Goal: Information Seeking & Learning: Check status

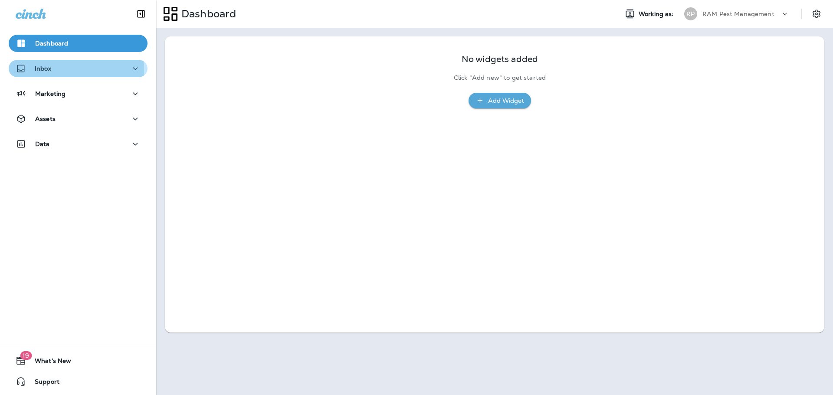
click at [44, 69] on p "Inbox" at bounding box center [43, 68] width 16 height 7
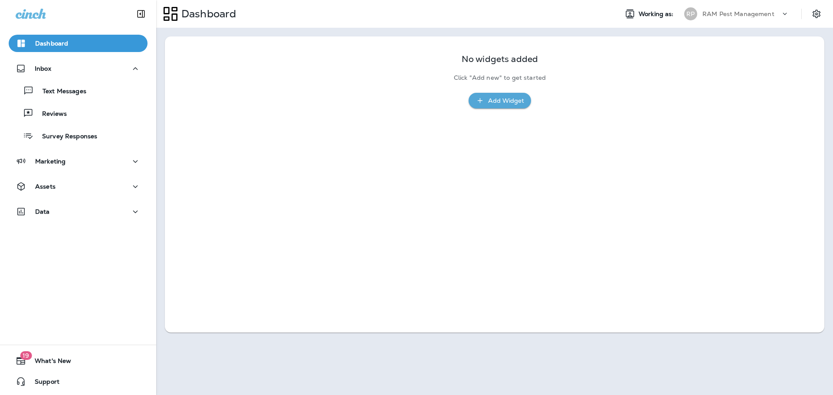
click at [85, 101] on div "Text Messages Reviews Survey Responses" at bounding box center [78, 111] width 139 height 68
click at [85, 113] on div "Reviews" at bounding box center [78, 113] width 132 height 13
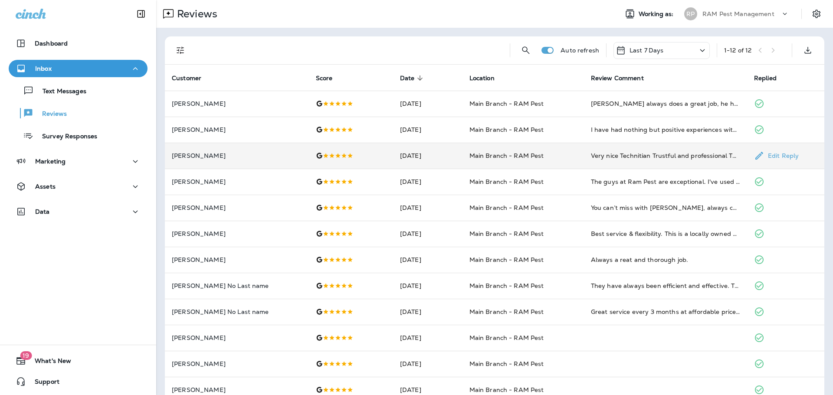
click at [573, 157] on td "Main Branch - RAM Pest" at bounding box center [522, 156] width 121 height 26
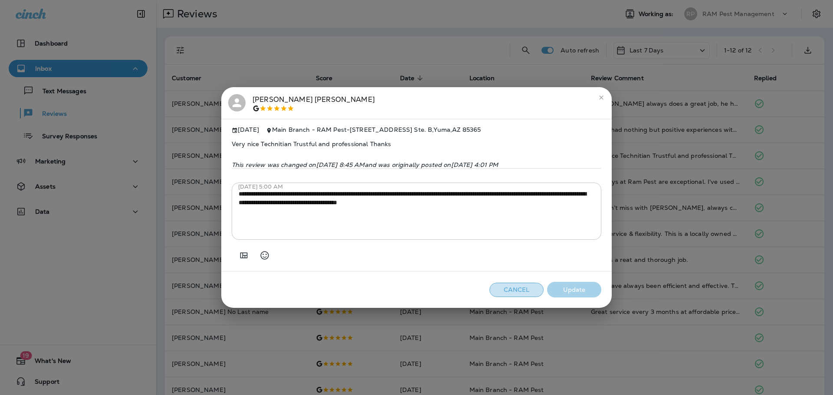
click at [510, 296] on button "Cancel" at bounding box center [516, 290] width 54 height 14
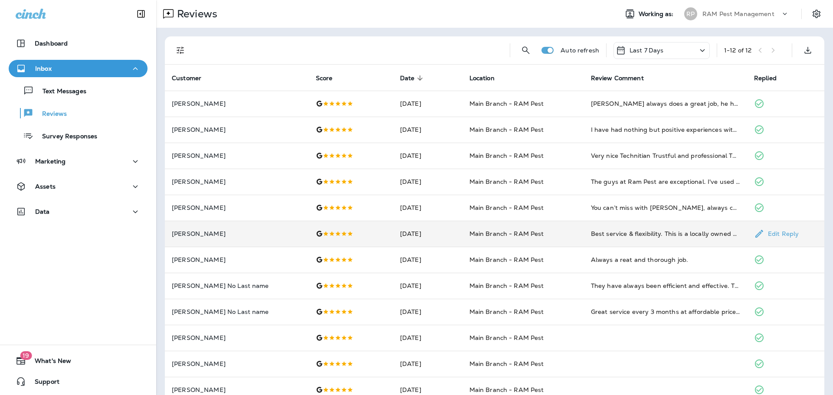
click at [351, 231] on div at bounding box center [351, 233] width 70 height 7
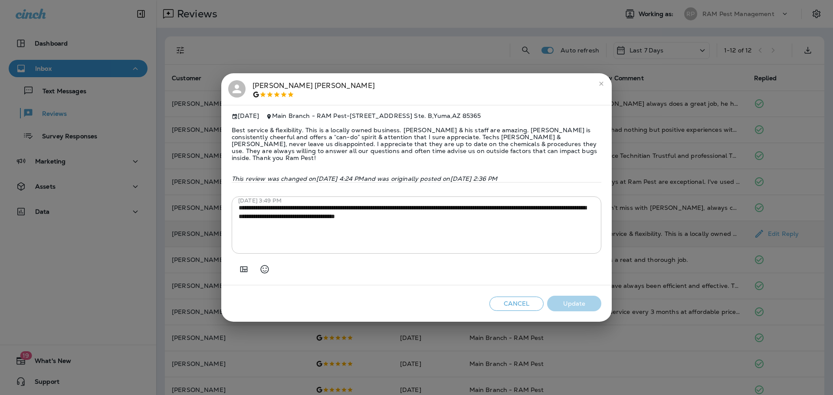
click at [515, 305] on button "Cancel" at bounding box center [516, 304] width 54 height 14
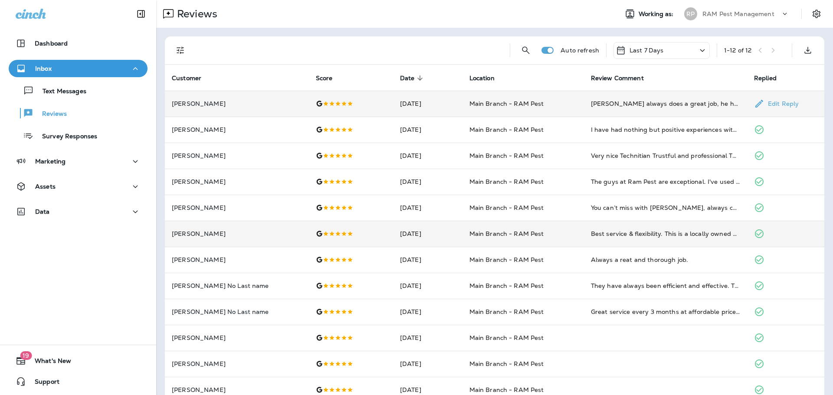
click at [539, 112] on td "Main Branch - RAM Pest" at bounding box center [522, 104] width 121 height 26
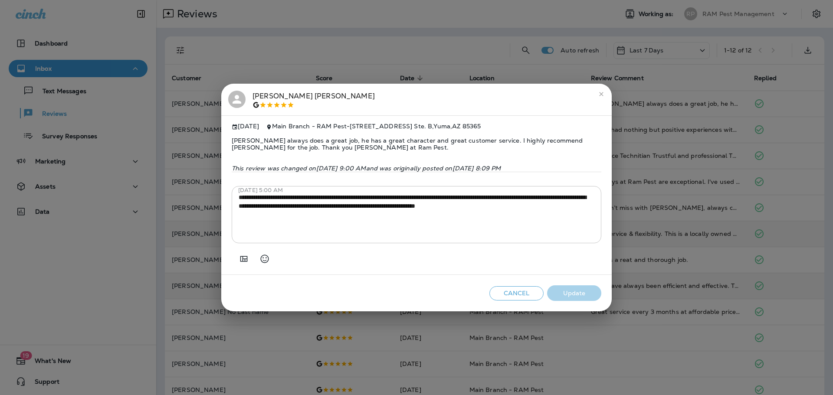
drag, startPoint x: 526, startPoint y: 291, endPoint x: 522, endPoint y: 295, distance: 5.6
click at [525, 292] on button "Cancel" at bounding box center [516, 293] width 54 height 14
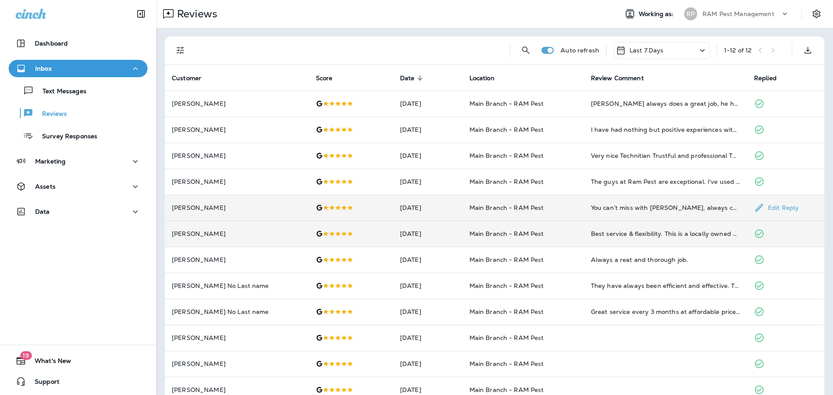
click at [595, 213] on td "You can’t miss with [PERSON_NAME], always courteous and professional with all t…" at bounding box center [665, 208] width 163 height 26
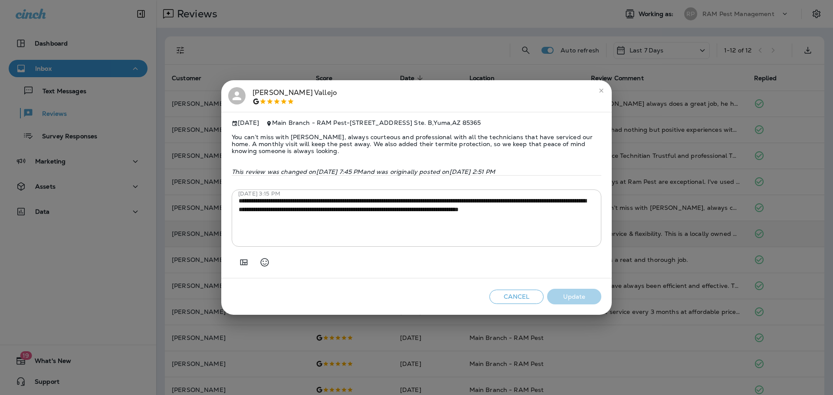
click at [515, 302] on button "Cancel" at bounding box center [516, 297] width 54 height 14
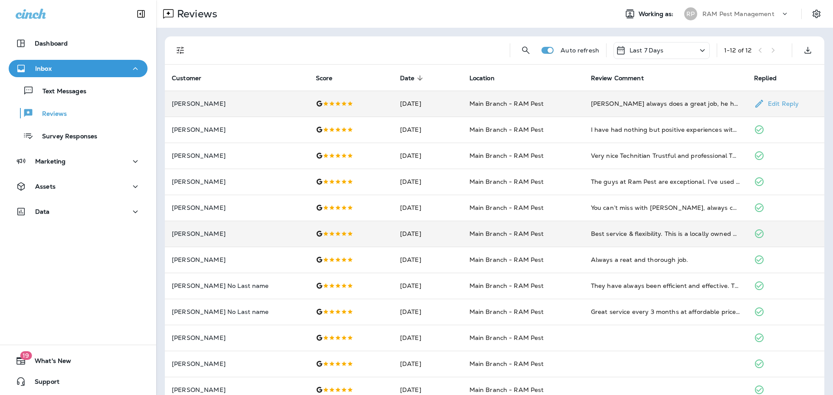
click at [584, 106] on td "[PERSON_NAME] always does a great job, he has a great character and great custo…" at bounding box center [665, 104] width 163 height 26
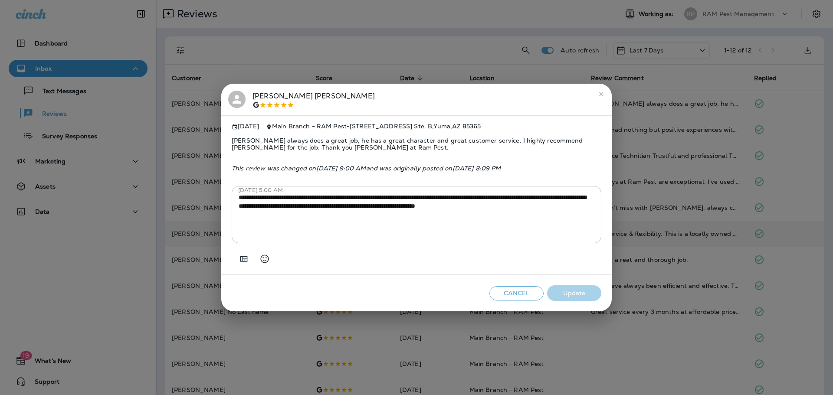
click at [515, 296] on button "Cancel" at bounding box center [516, 293] width 54 height 14
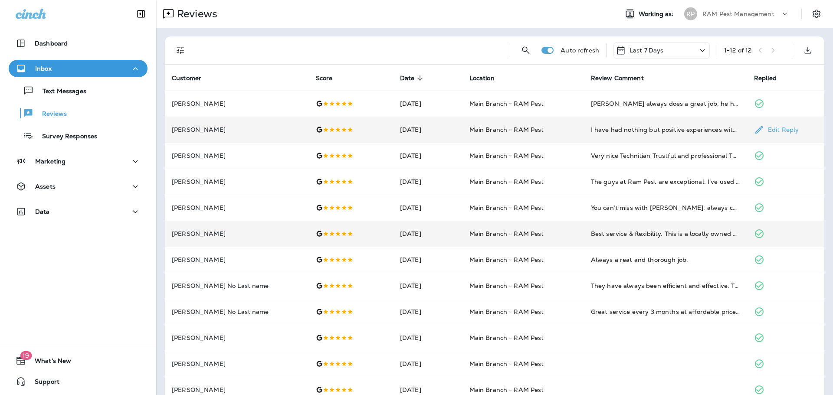
click at [644, 127] on div "I have had nothing but positive experiences with [PERSON_NAME]. I have been a c…" at bounding box center [665, 129] width 149 height 9
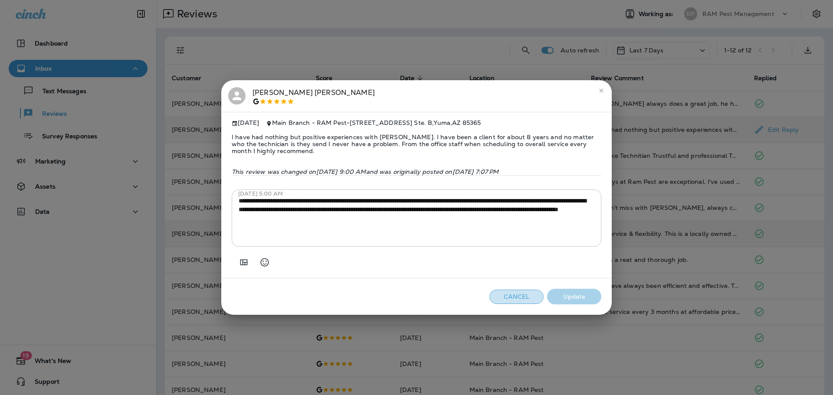
click at [519, 298] on button "Cancel" at bounding box center [516, 297] width 54 height 14
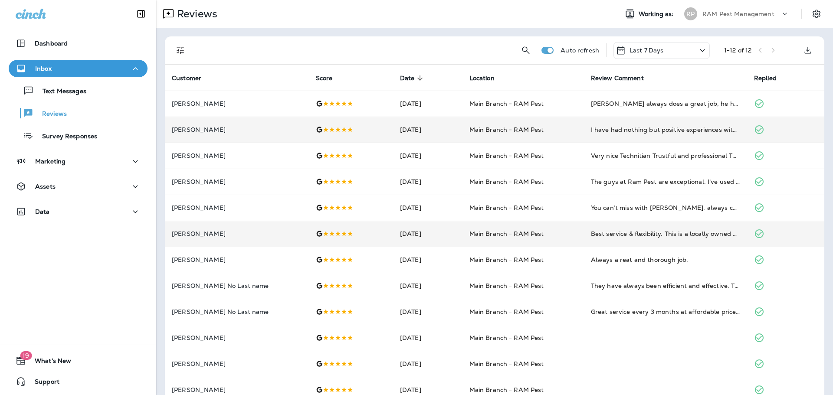
click at [783, 16] on div at bounding box center [788, 16] width 16 height 13
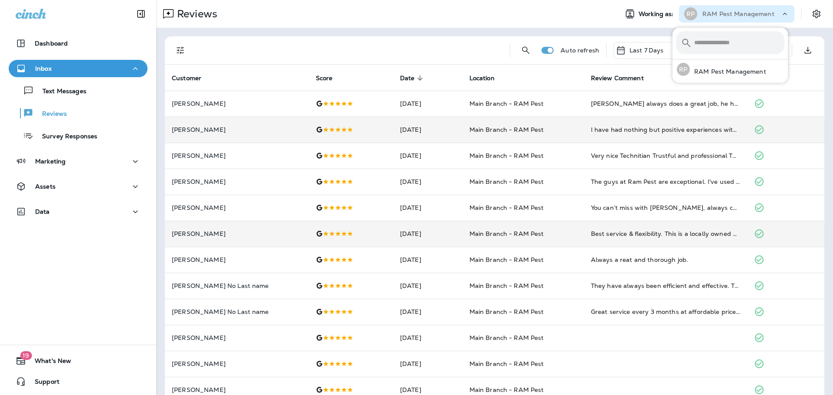
click at [546, 17] on div "Reviews" at bounding box center [383, 13] width 455 height 17
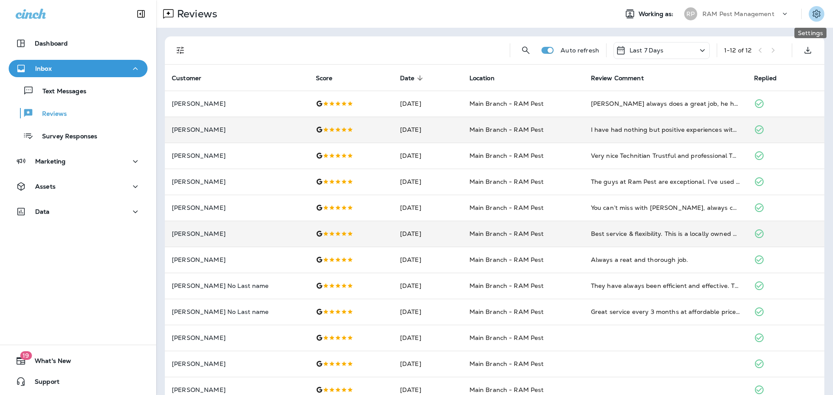
click at [814, 14] on icon "Settings" at bounding box center [816, 14] width 10 height 10
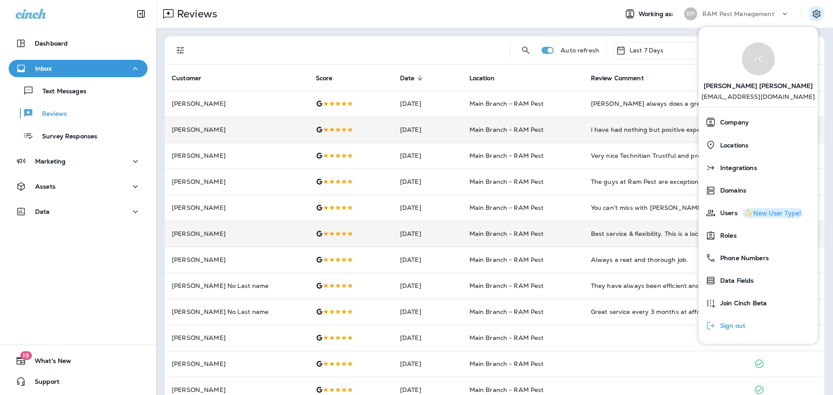
click at [743, 328] on span "Sign out" at bounding box center [731, 325] width 30 height 7
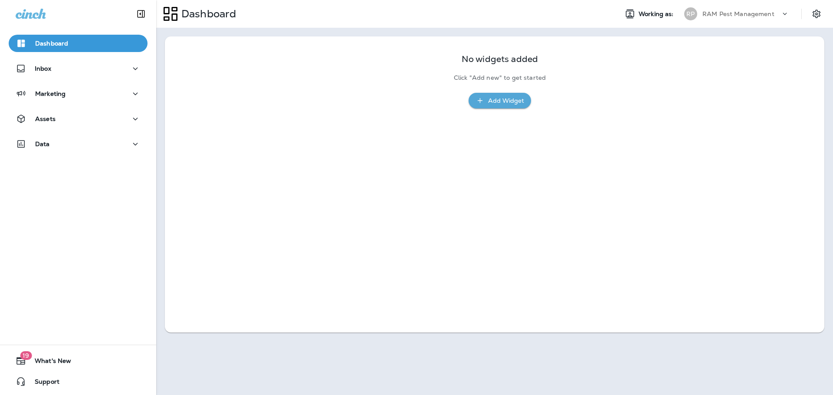
click at [65, 77] on div "Inbox" at bounding box center [78, 71] width 156 height 22
click at [66, 75] on button "Inbox" at bounding box center [78, 68] width 139 height 17
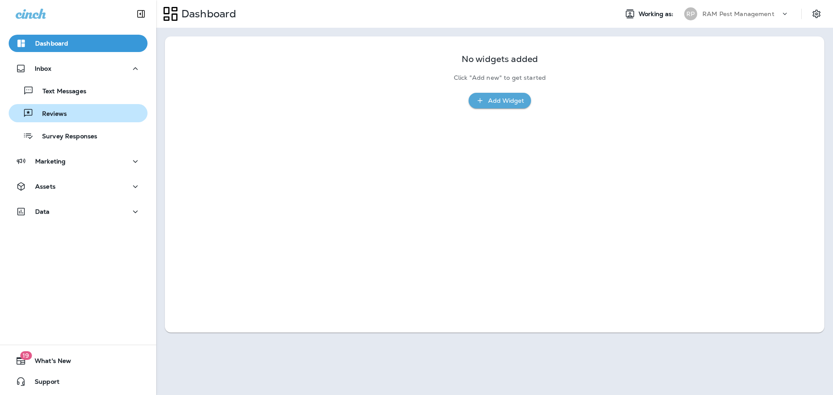
click at [56, 112] on p "Reviews" at bounding box center [49, 114] width 33 height 8
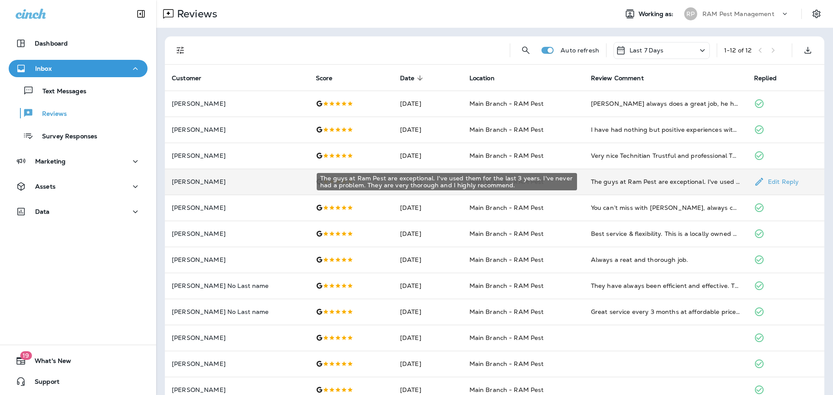
click at [627, 178] on div "The guys at Ram Pest are exceptional. I've used them for the last 3 years. I've…" at bounding box center [665, 181] width 149 height 9
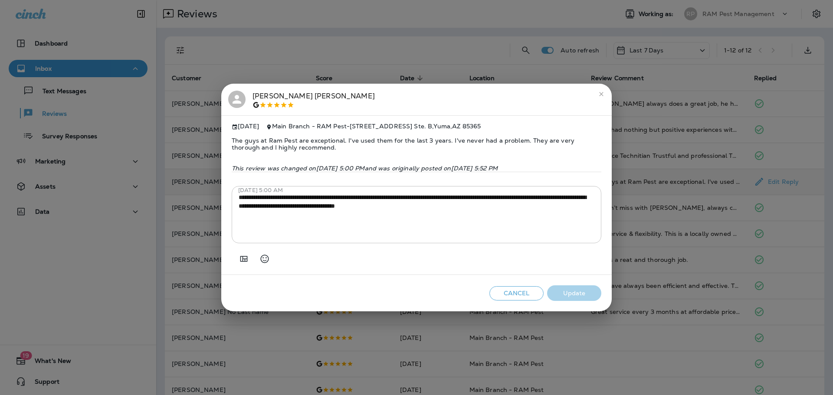
click at [515, 295] on button "Cancel" at bounding box center [516, 293] width 54 height 14
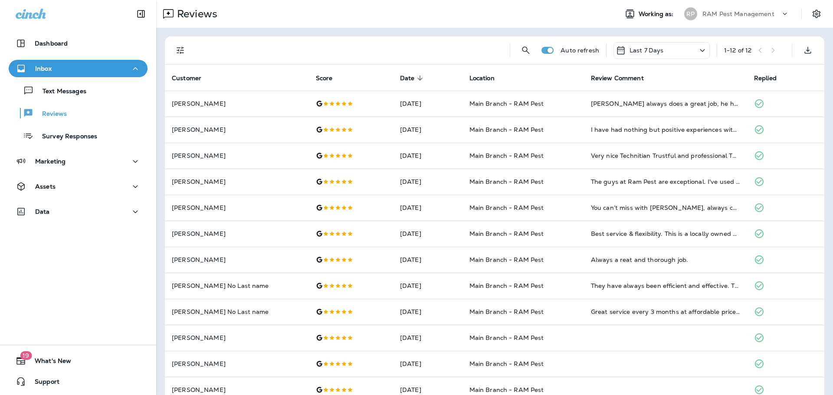
click at [681, 47] on div "Last 7 Days" at bounding box center [661, 50] width 96 height 17
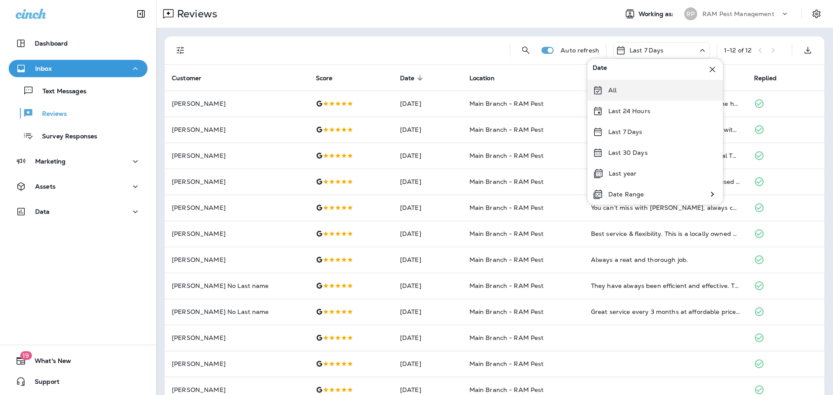
click at [627, 95] on div "All" at bounding box center [654, 90] width 135 height 21
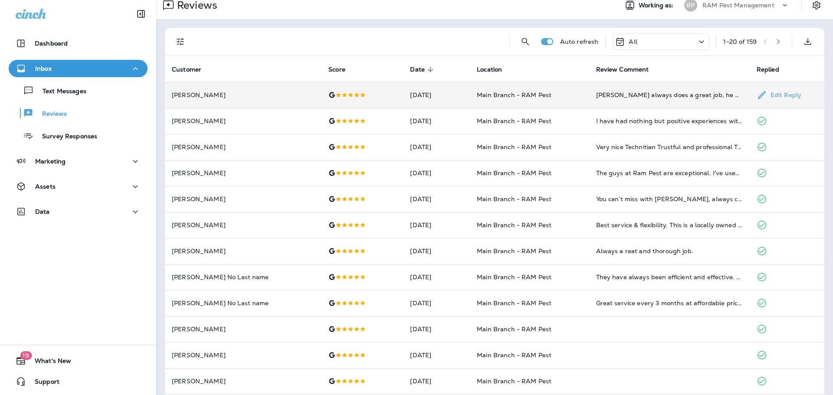
scroll to position [8, 0]
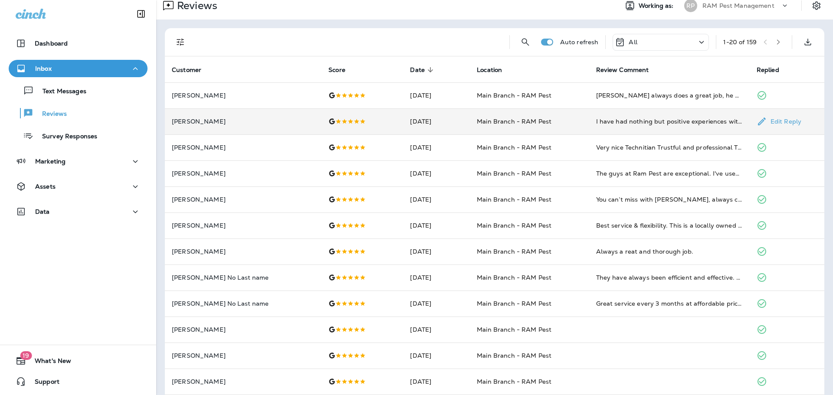
click at [570, 125] on td "Main Branch - RAM Pest" at bounding box center [529, 121] width 119 height 26
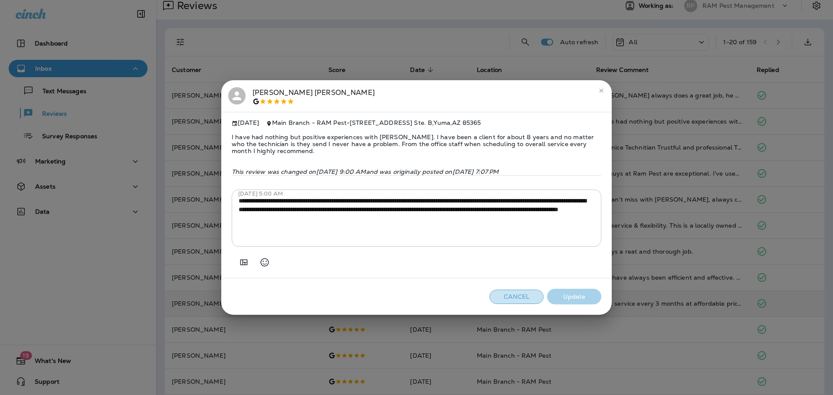
click at [515, 298] on button "Cancel" at bounding box center [516, 297] width 54 height 14
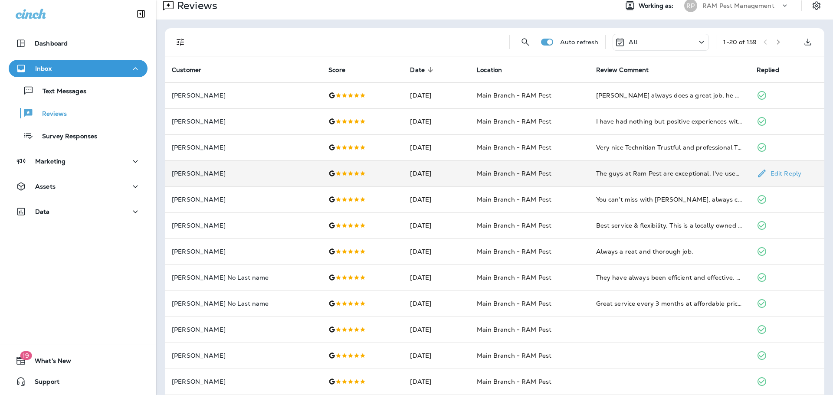
click at [568, 176] on td "Main Branch - RAM Pest" at bounding box center [529, 174] width 119 height 26
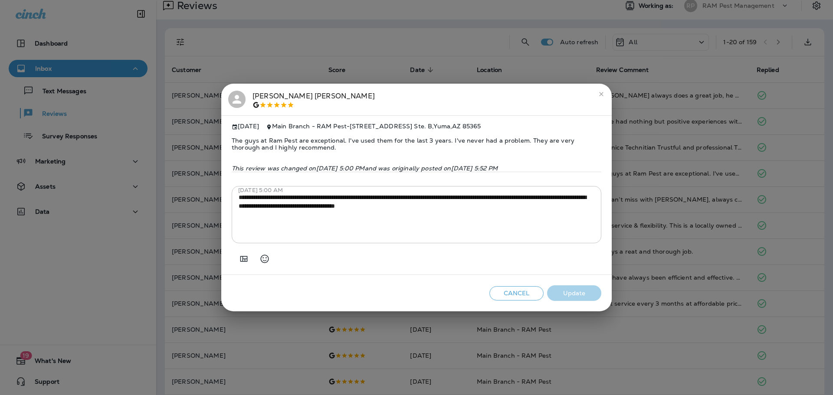
click at [523, 294] on button "Cancel" at bounding box center [516, 293] width 54 height 14
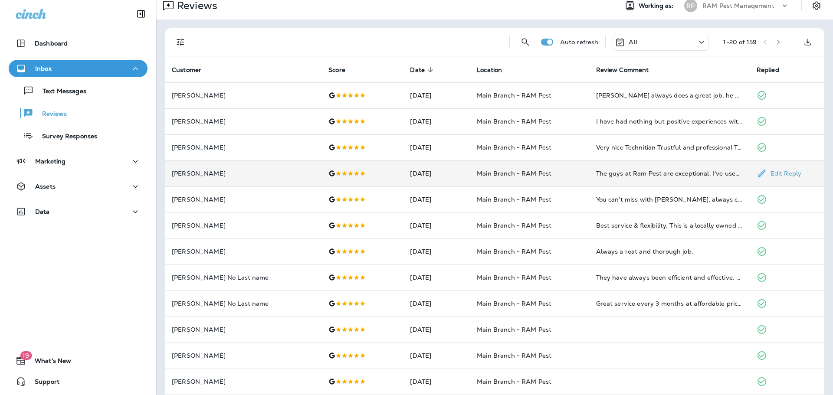
click at [570, 172] on td "Main Branch - RAM Pest" at bounding box center [529, 174] width 119 height 26
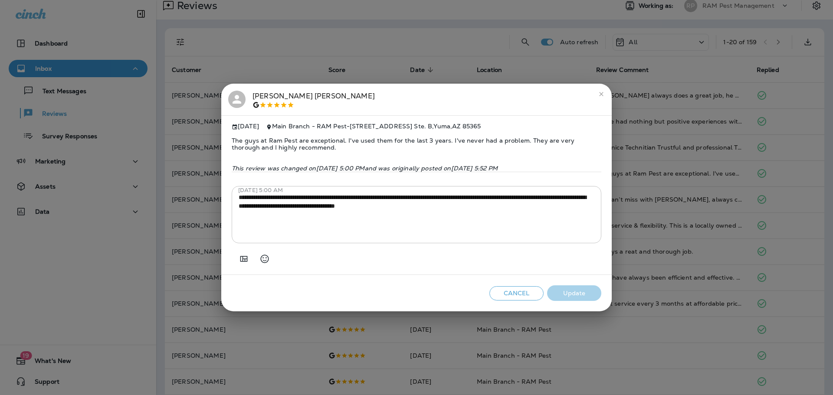
click at [528, 296] on button "Cancel" at bounding box center [516, 293] width 54 height 14
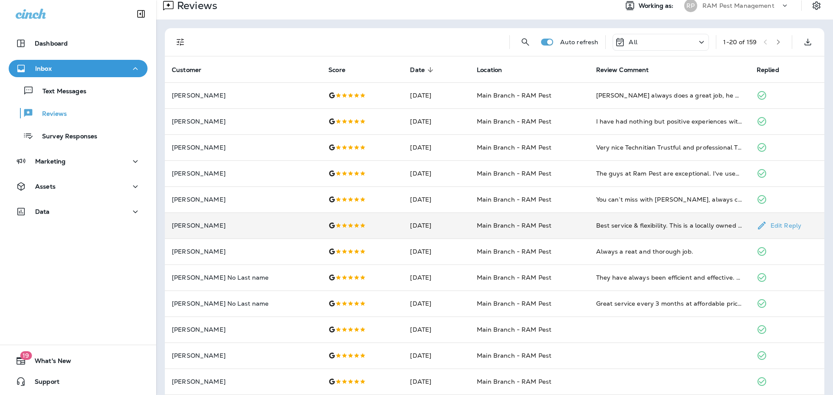
click at [590, 232] on td "Best service & flexibility. This is a locally owned business. [PERSON_NAME] & h…" at bounding box center [669, 226] width 161 height 26
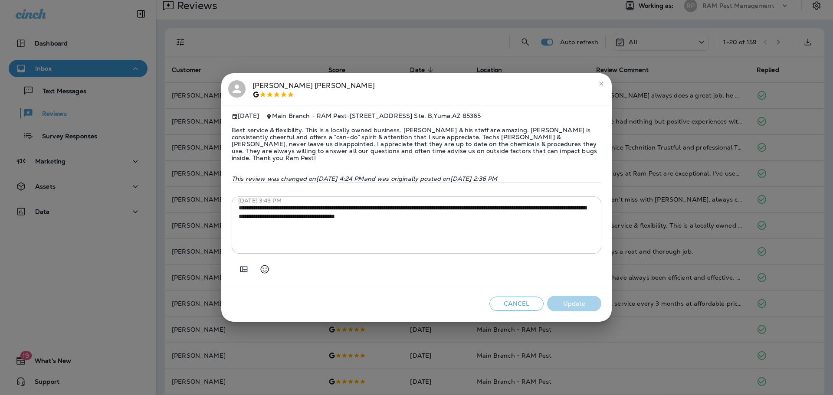
click at [516, 302] on button "Cancel" at bounding box center [516, 304] width 54 height 14
